Goal: Task Accomplishment & Management: Manage account settings

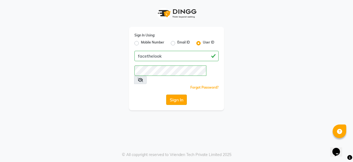
click at [177, 95] on button "Sign In" at bounding box center [176, 100] width 21 height 10
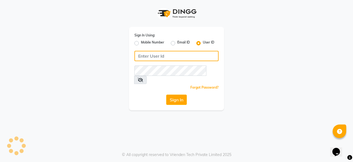
type input "facethelook"
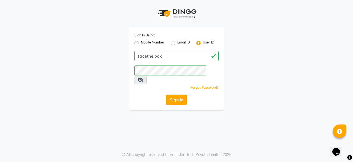
click at [179, 95] on button "Sign In" at bounding box center [176, 100] width 21 height 10
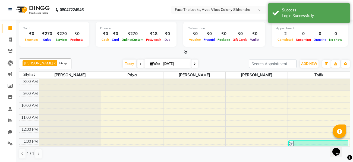
select select "en"
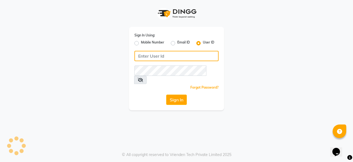
type input "facethelook"
